Goal: Task Accomplishment & Management: Use online tool/utility

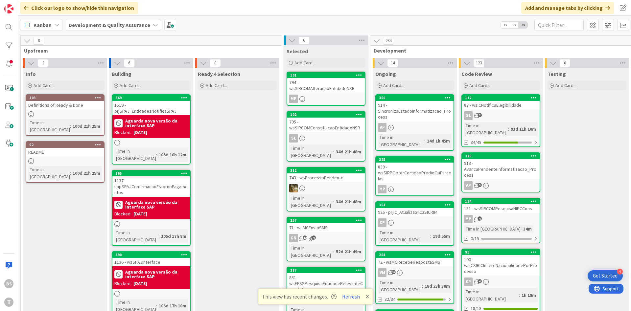
scroll to position [0, 124]
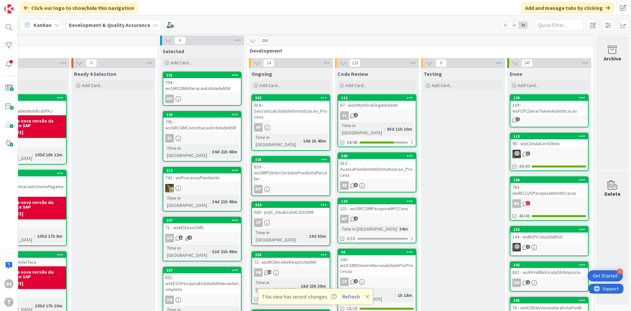
click at [351, 297] on button "Refresh" at bounding box center [351, 296] width 22 height 9
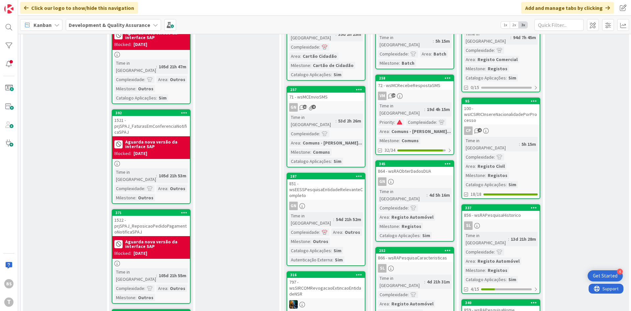
scroll to position [473, 0]
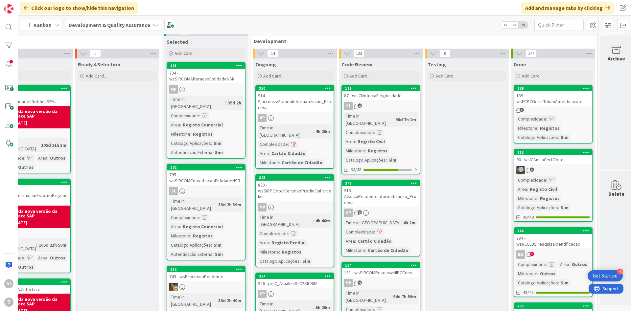
scroll to position [0, 120]
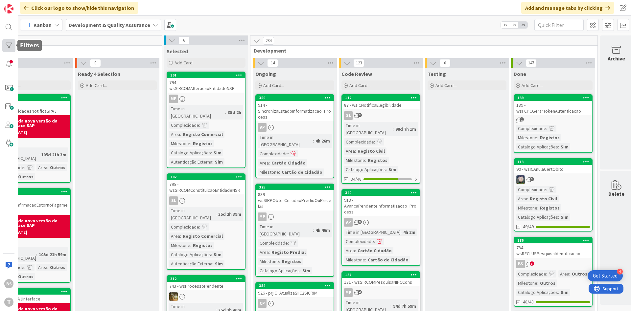
click at [12, 40] on div at bounding box center [8, 45] width 13 height 13
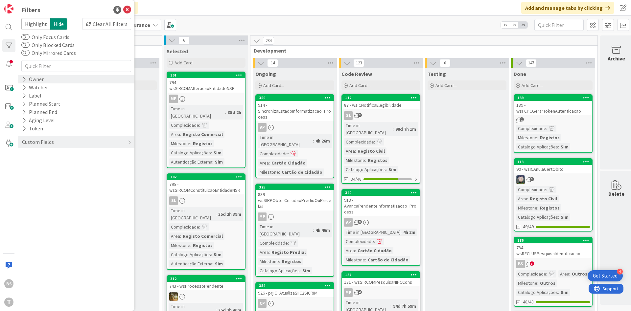
click at [62, 82] on div "Owner" at bounding box center [76, 79] width 116 height 8
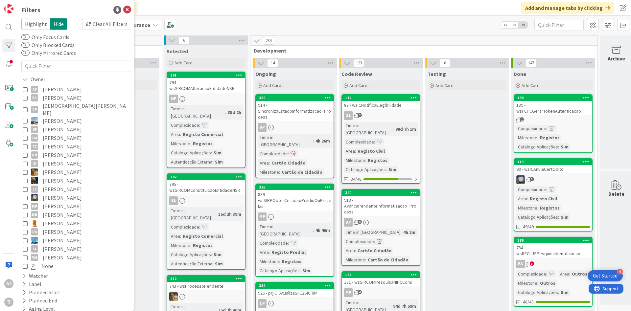
click at [66, 95] on span "[PERSON_NAME]" at bounding box center [62, 98] width 39 height 9
